Goal: Find specific page/section: Find specific page/section

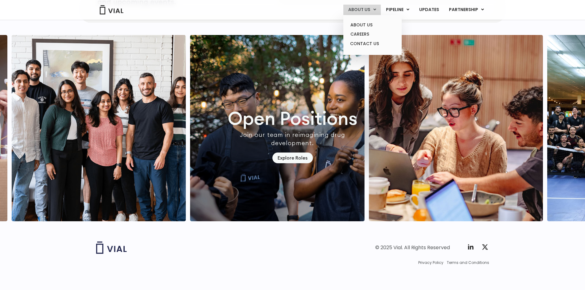
click at [368, 12] on link "ABOUT US" at bounding box center [361, 10] width 37 height 10
click at [359, 36] on link "CAREERS" at bounding box center [372, 34] width 54 height 10
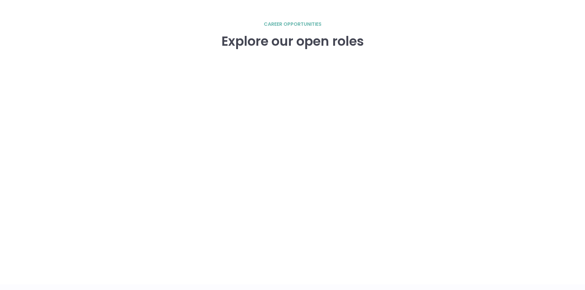
scroll to position [914, 0]
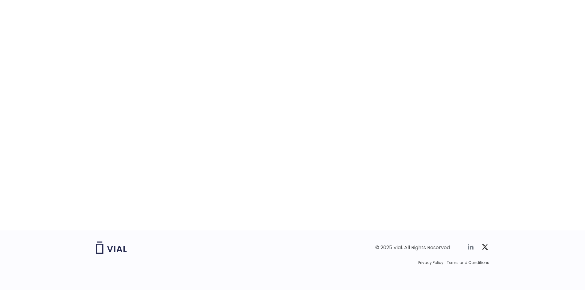
click at [471, 247] on icon at bounding box center [471, 246] width 6 height 5
